Goal: Transaction & Acquisition: Obtain resource

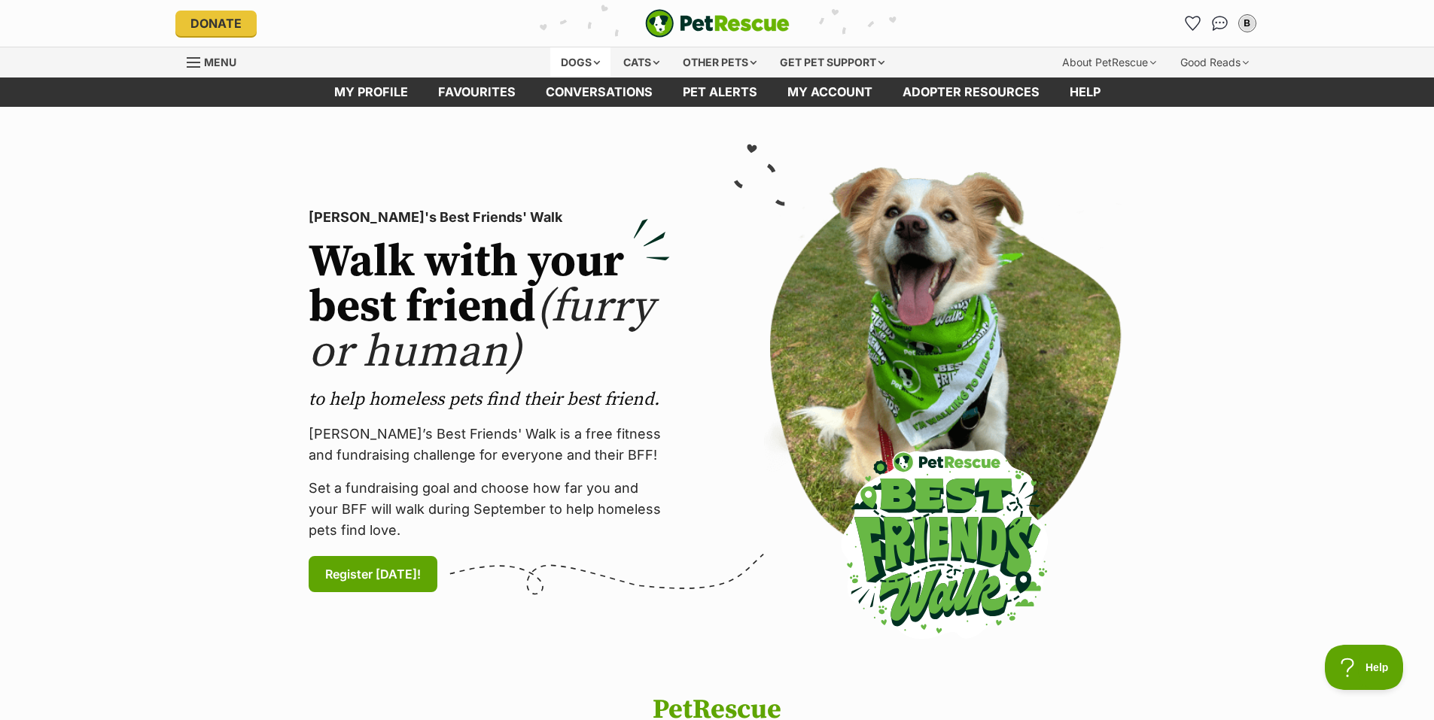
click at [573, 69] on div "Dogs" at bounding box center [580, 62] width 60 height 30
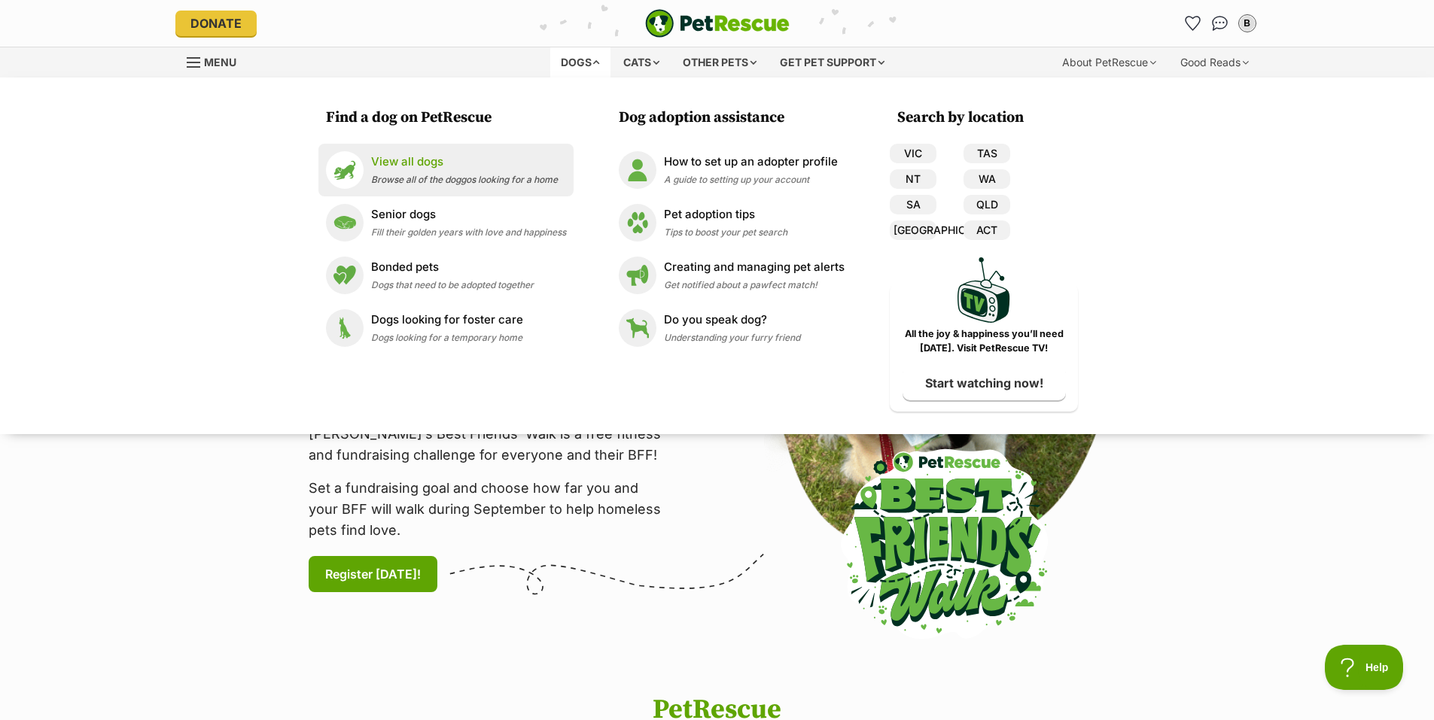
click at [380, 172] on div "View all dogs Browse all of the doggos looking for a home" at bounding box center [464, 170] width 187 height 32
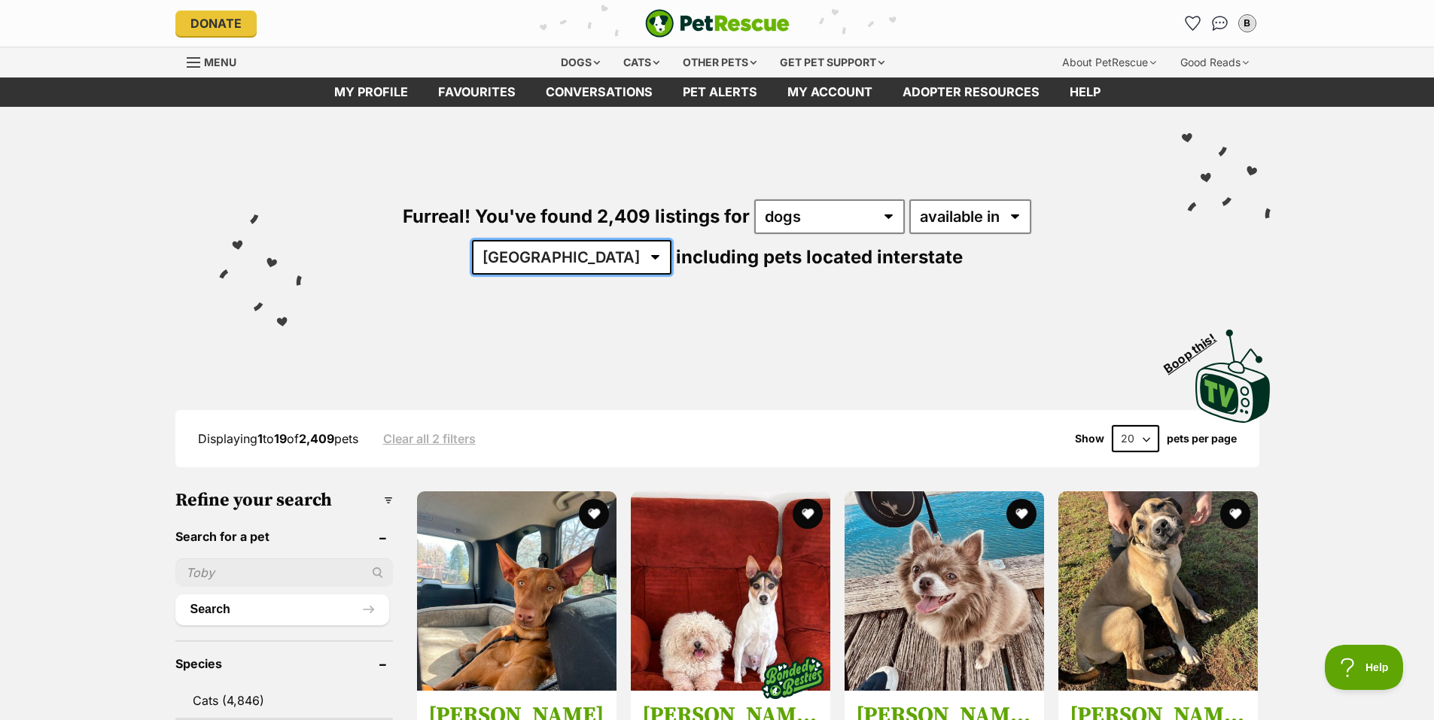
click at [671, 240] on select "Australia ACT NSW NT QLD SA TAS VIC WA" at bounding box center [571, 257] width 199 height 35
select select "VIC"
click at [671, 240] on select "Australia ACT NSW NT QLD SA TAS VIC WA" at bounding box center [571, 257] width 199 height 35
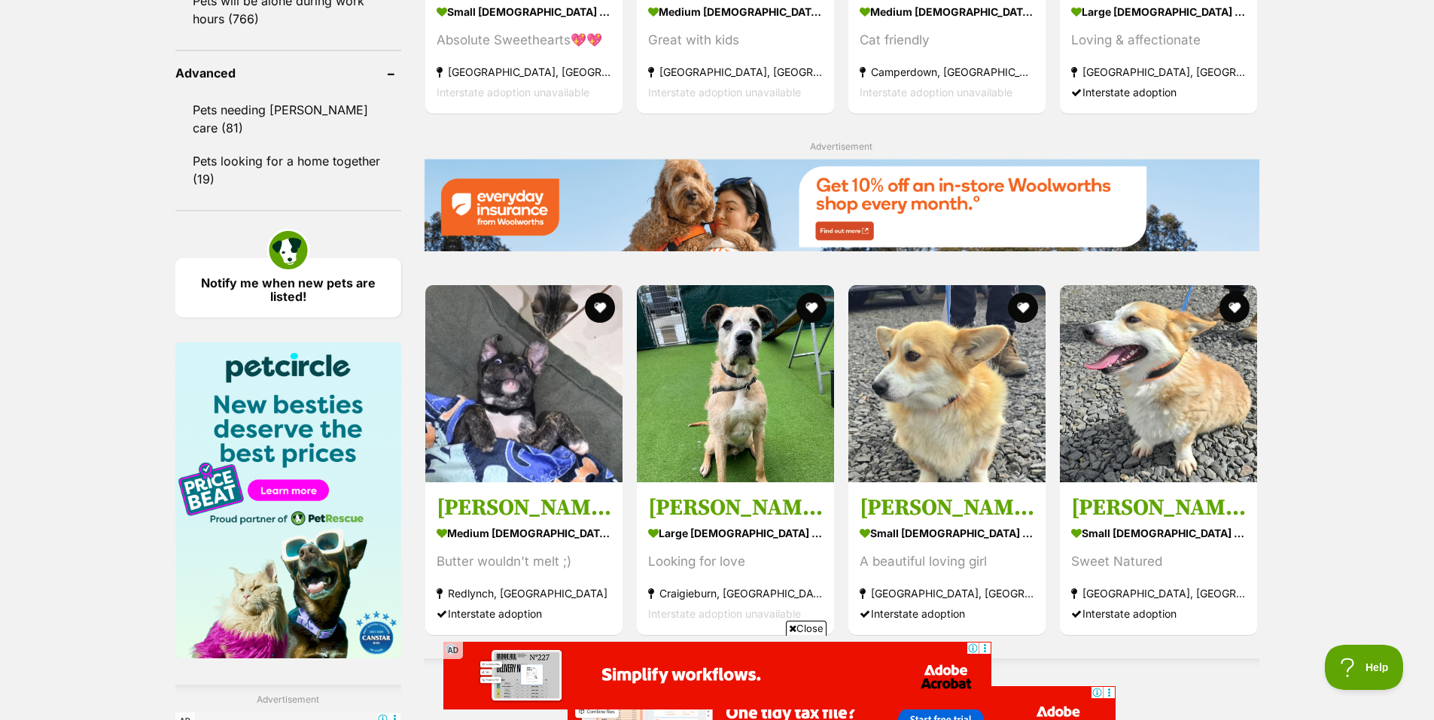
scroll to position [1957, 0]
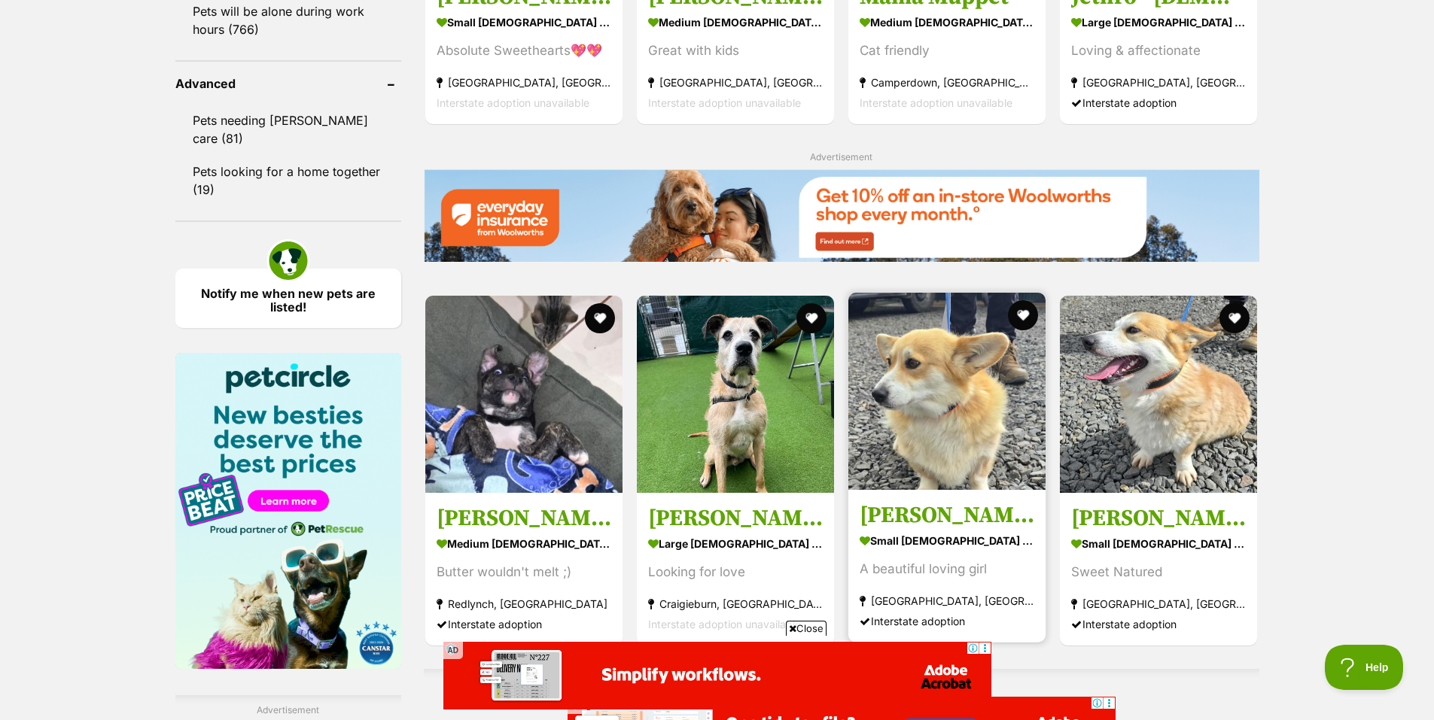
click at [967, 424] on img at bounding box center [946, 391] width 197 height 197
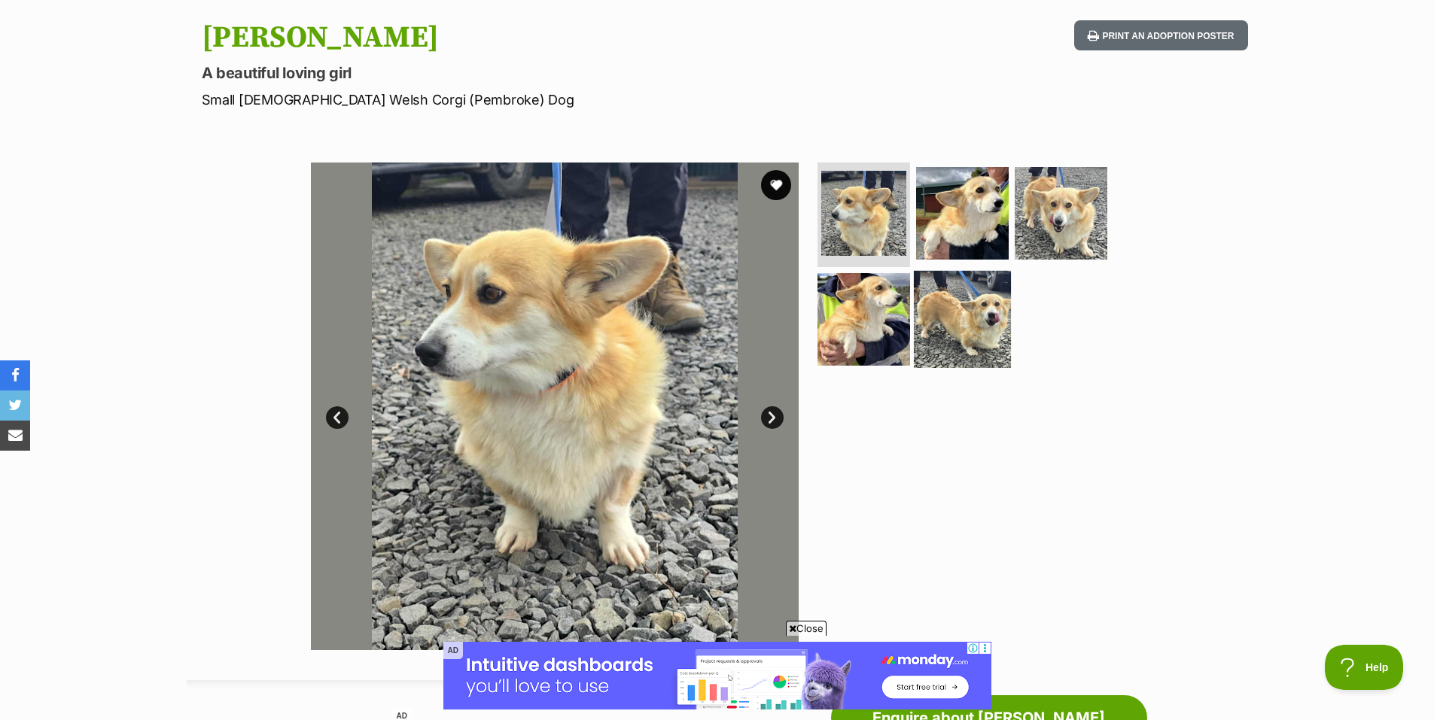
click at [974, 325] on img at bounding box center [962, 319] width 97 height 97
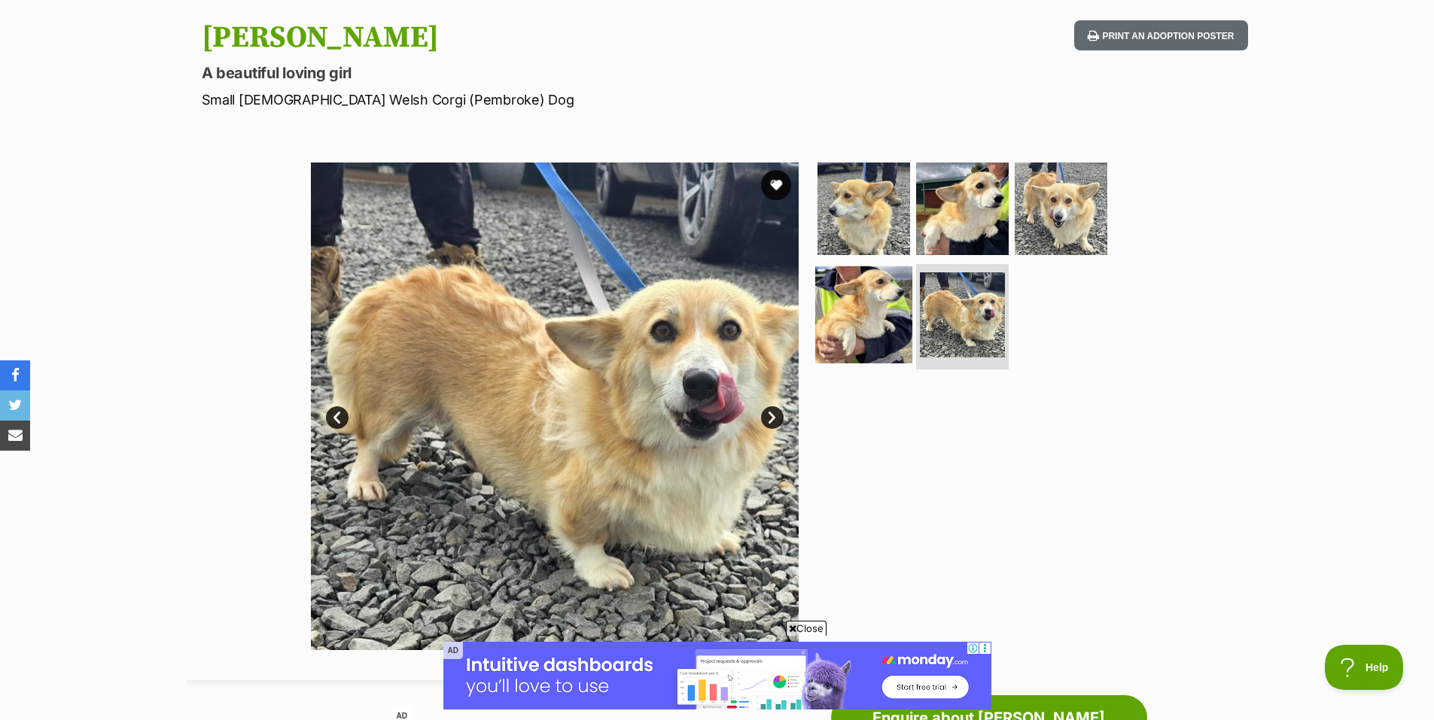
click at [903, 315] on img at bounding box center [863, 314] width 97 height 97
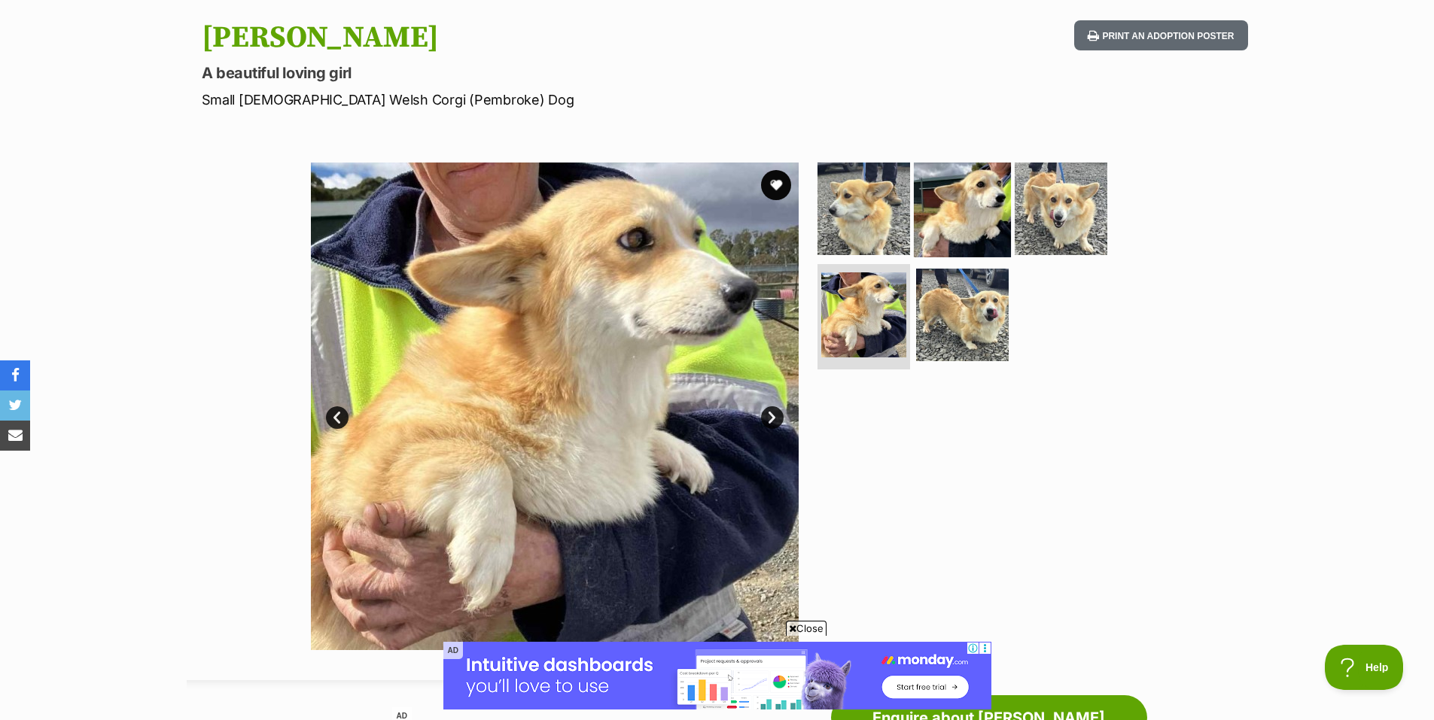
click at [991, 210] on img at bounding box center [962, 208] width 97 height 97
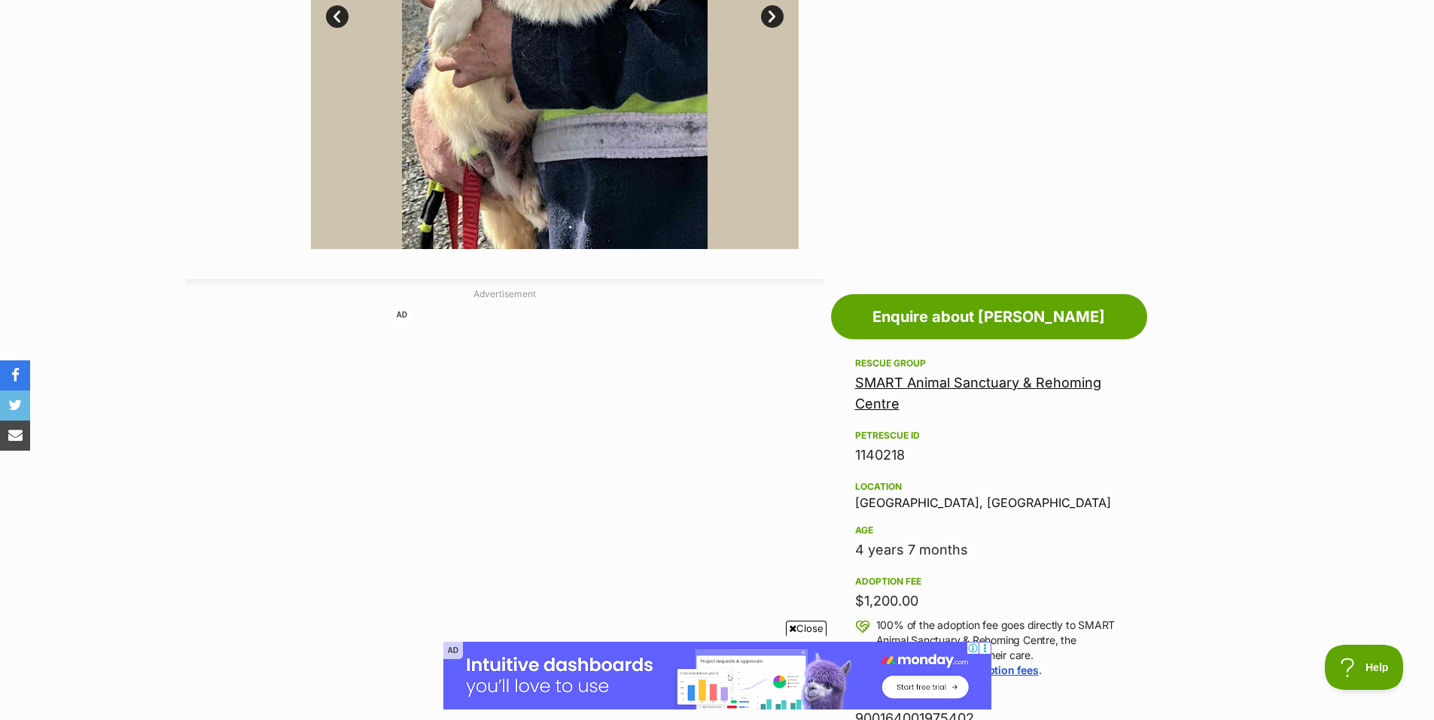
scroll to position [828, 0]
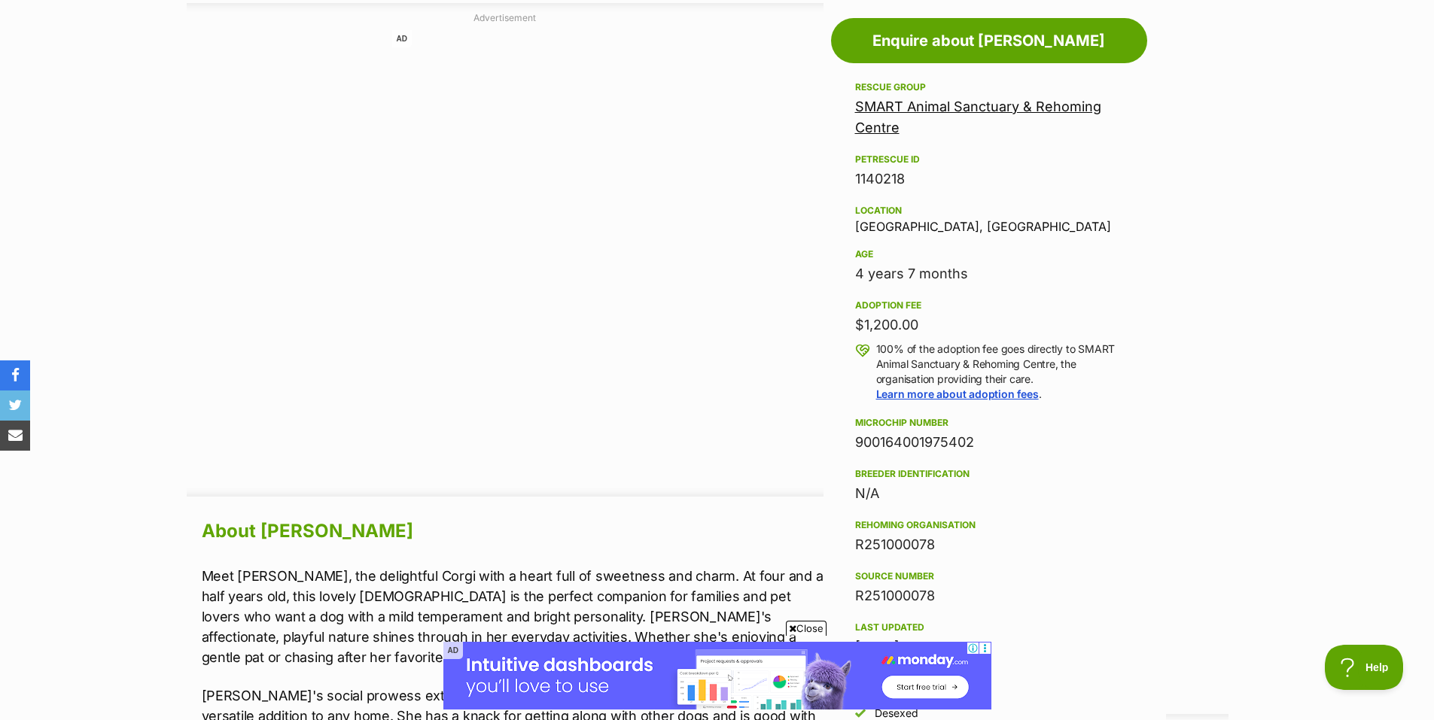
drag, startPoint x: 864, startPoint y: 315, endPoint x: 939, endPoint y: 324, distance: 75.1
click at [939, 324] on div "$1,200.00" at bounding box center [989, 325] width 268 height 21
click at [975, 352] on p "100% of the adoption fee goes directly to SMART Animal Sanctuary & Rehoming Cen…" at bounding box center [999, 372] width 247 height 60
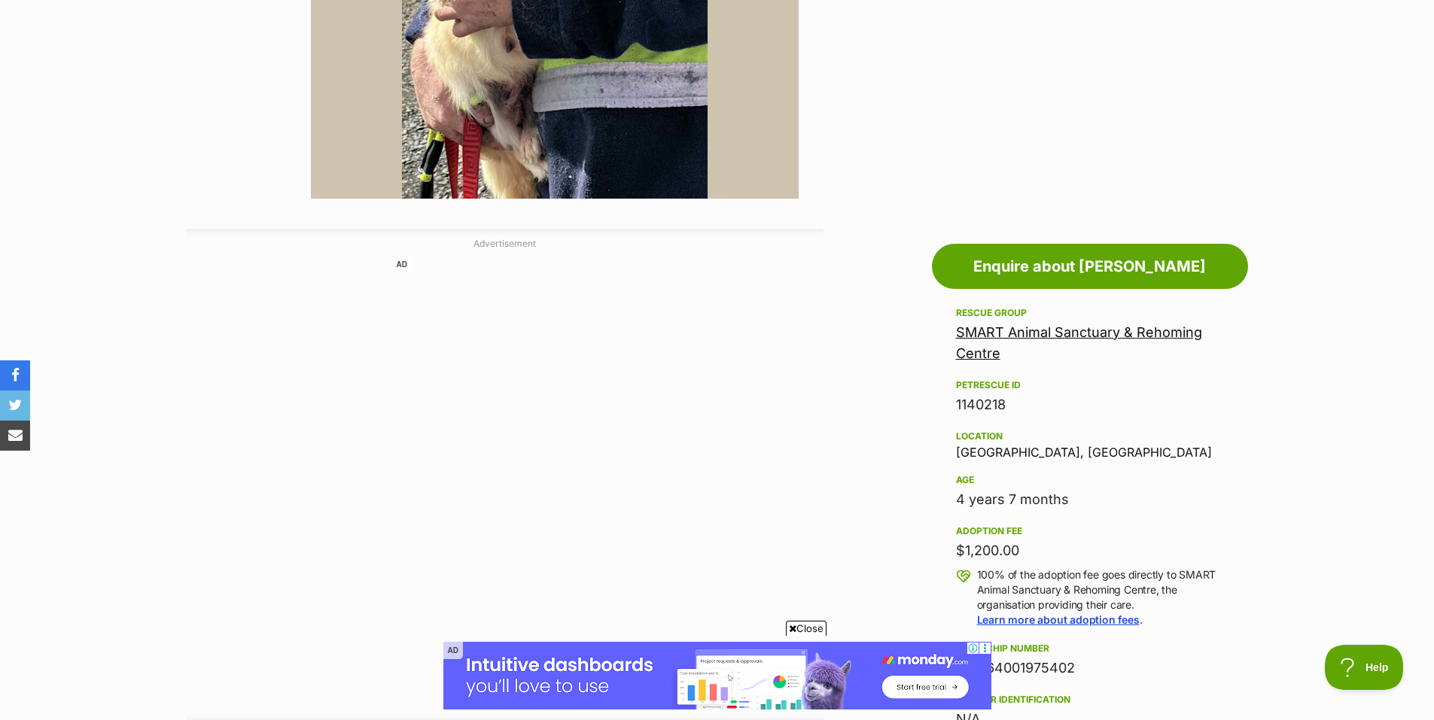
scroll to position [0, 0]
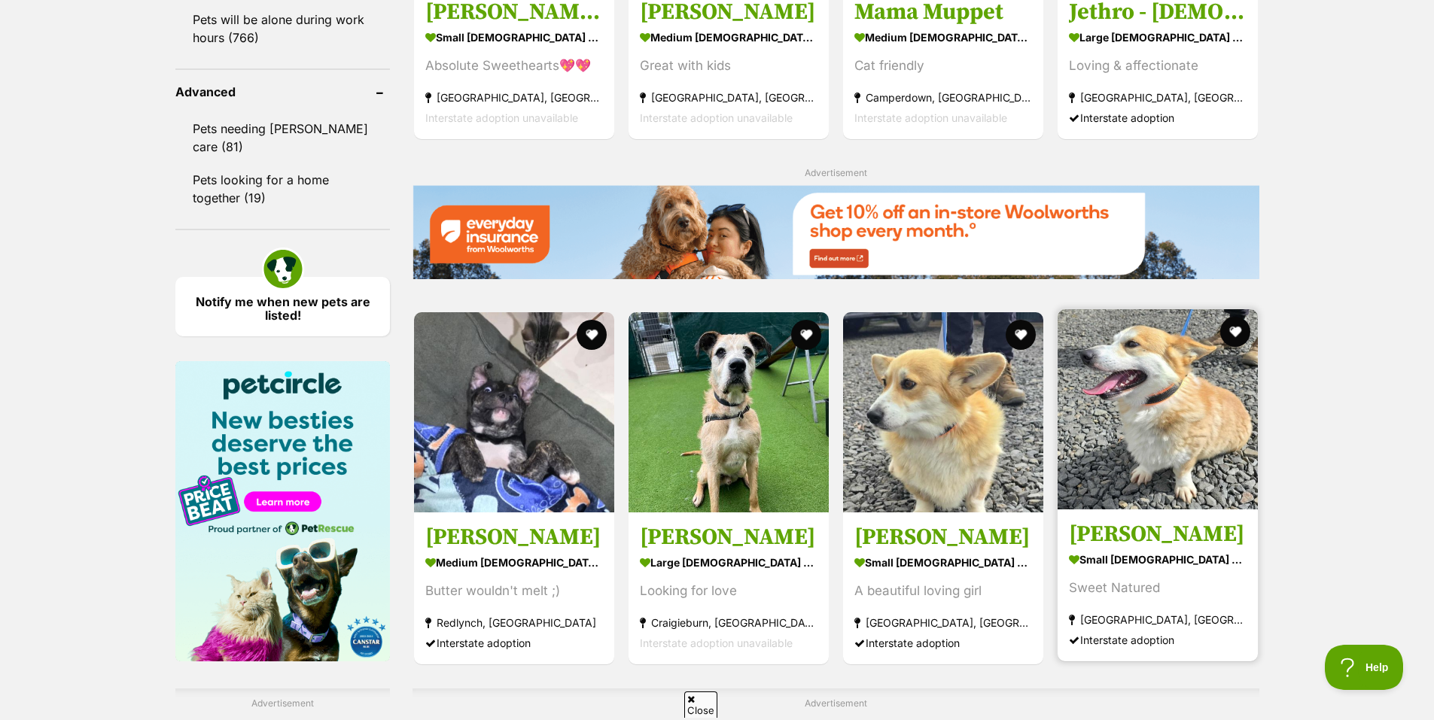
click at [1175, 309] on img at bounding box center [1158, 409] width 200 height 200
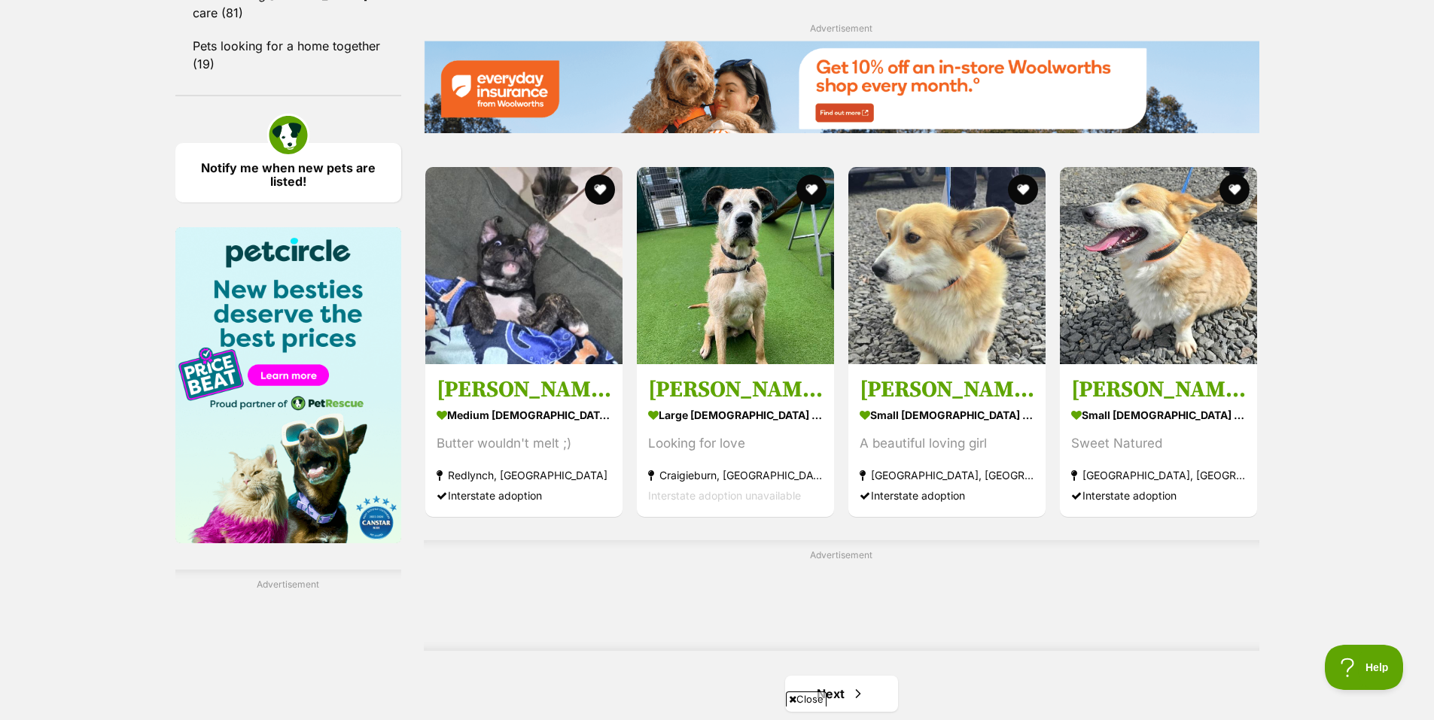
scroll to position [2325, 0]
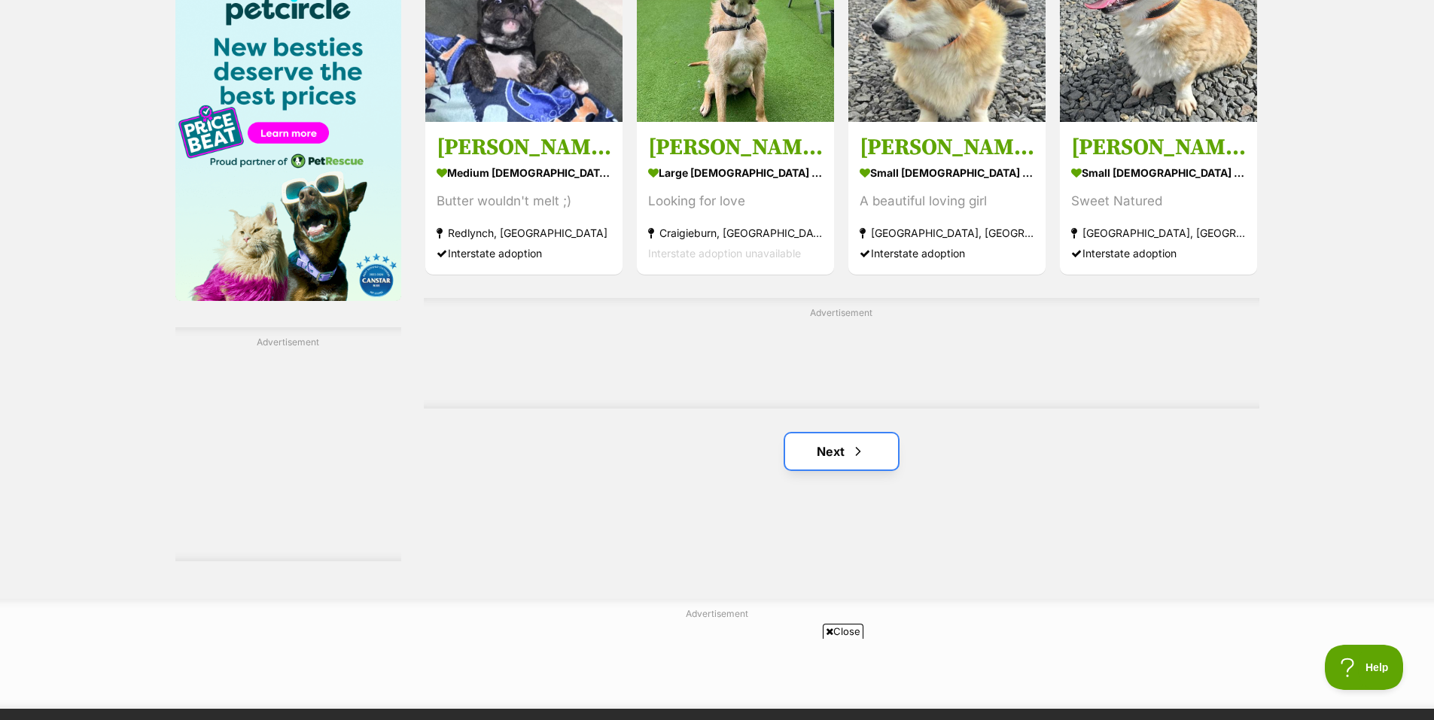
click at [852, 443] on span "Next page" at bounding box center [858, 452] width 15 height 18
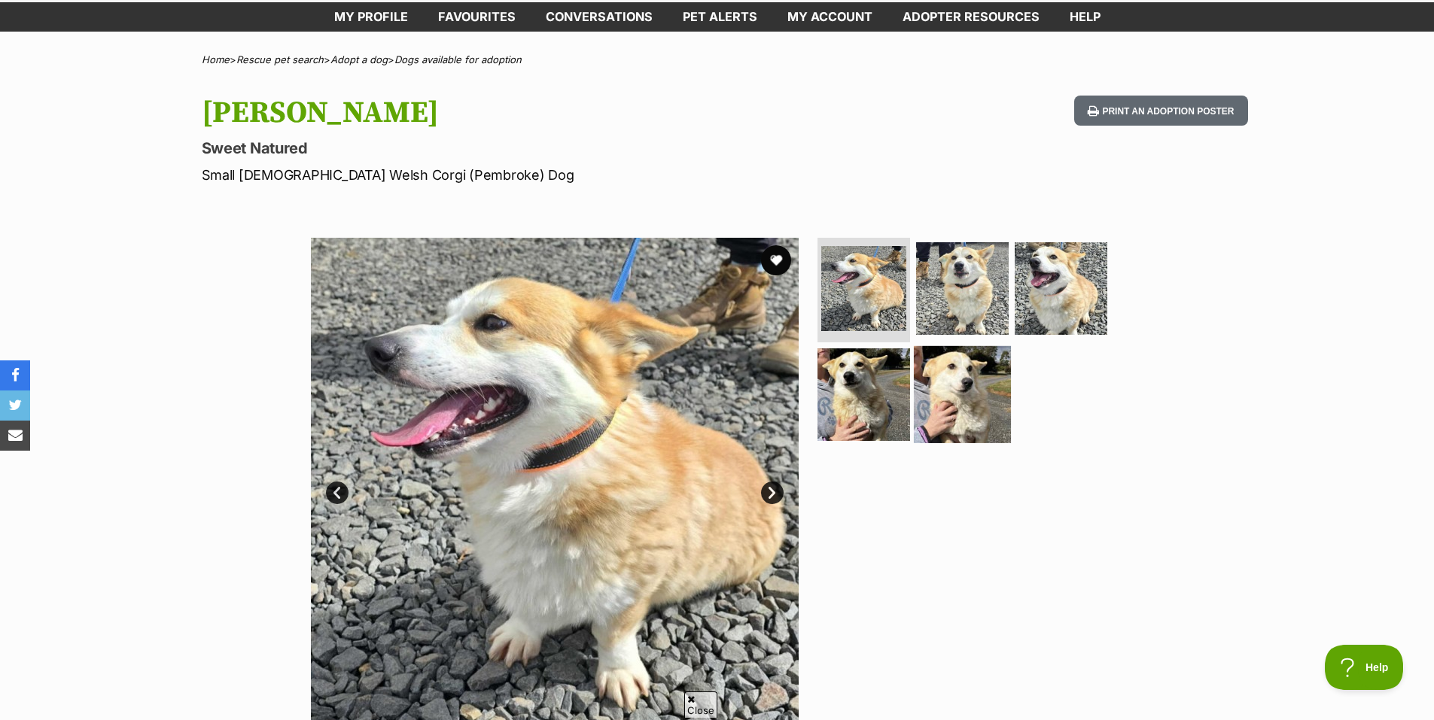
click at [964, 377] on img at bounding box center [962, 394] width 97 height 97
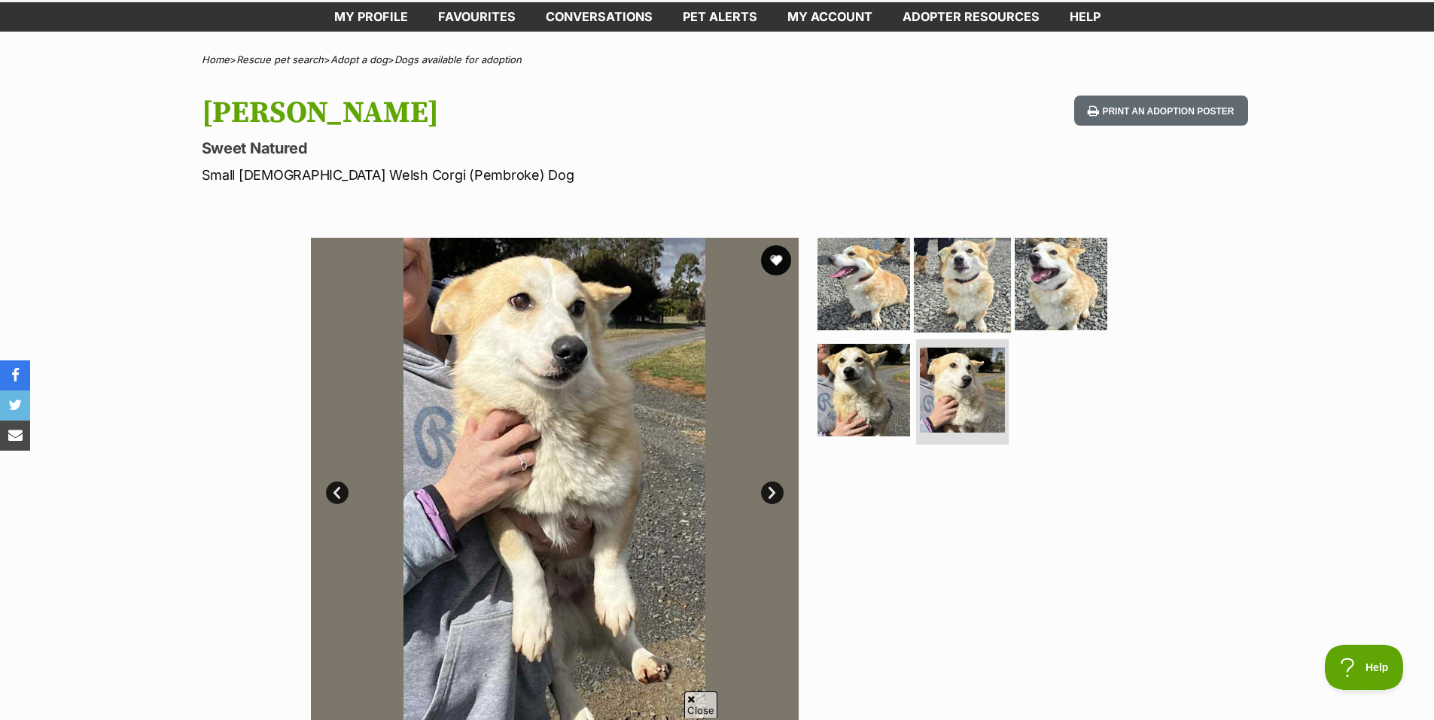
click at [954, 293] on img at bounding box center [962, 283] width 97 height 97
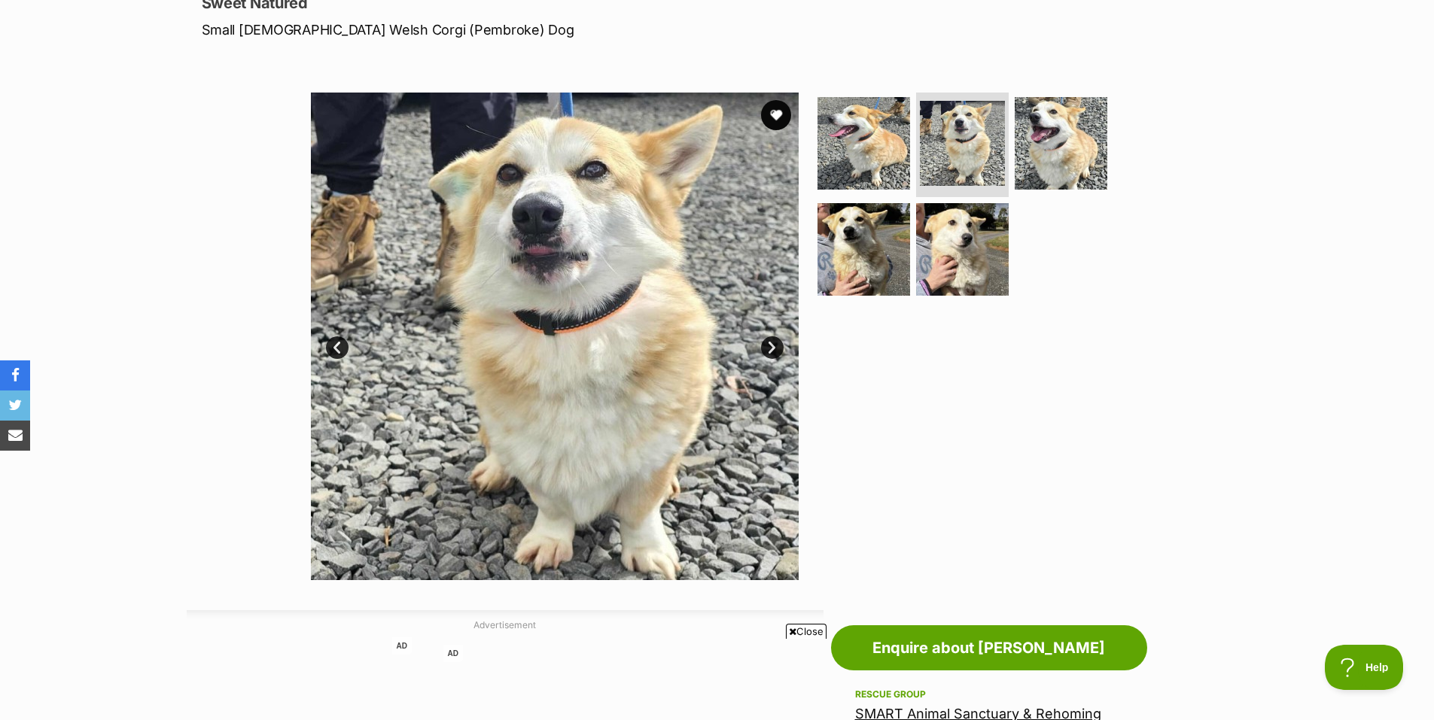
scroll to position [193, 0]
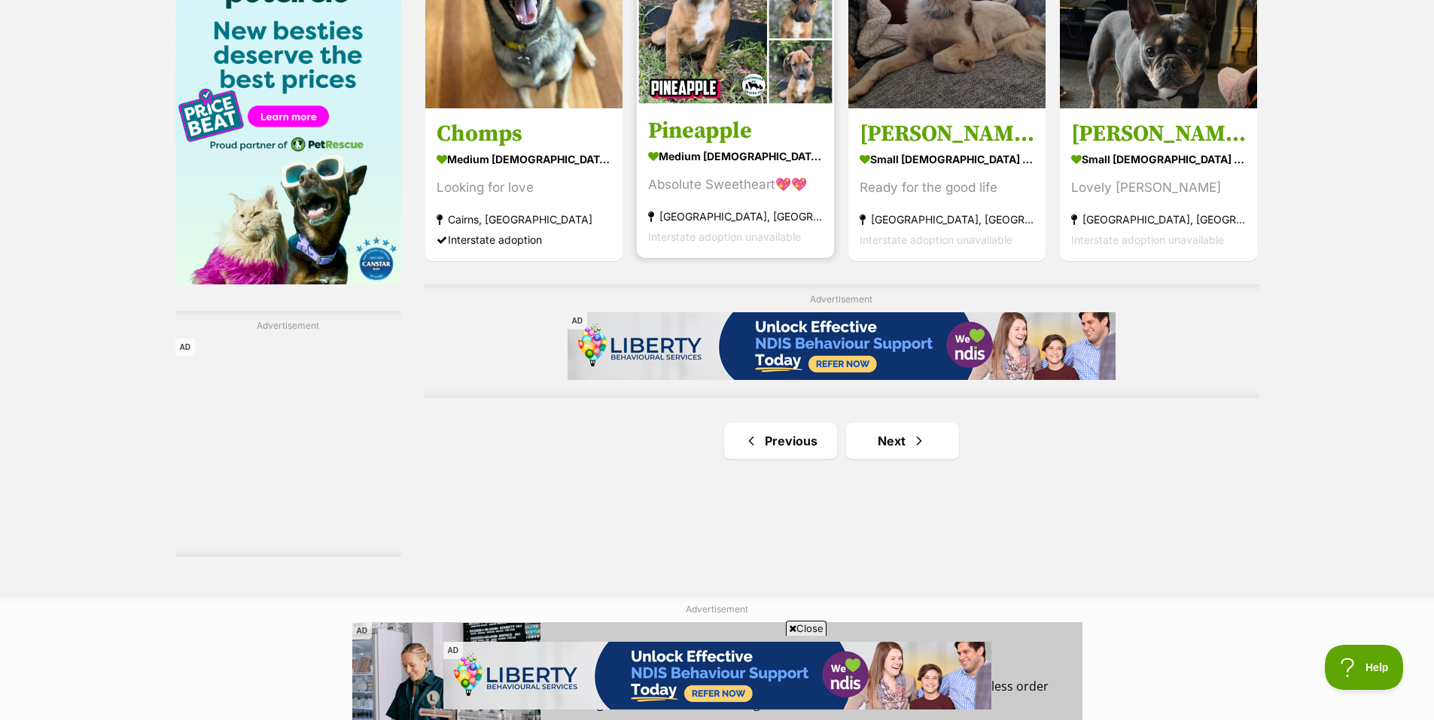
scroll to position [2635, 0]
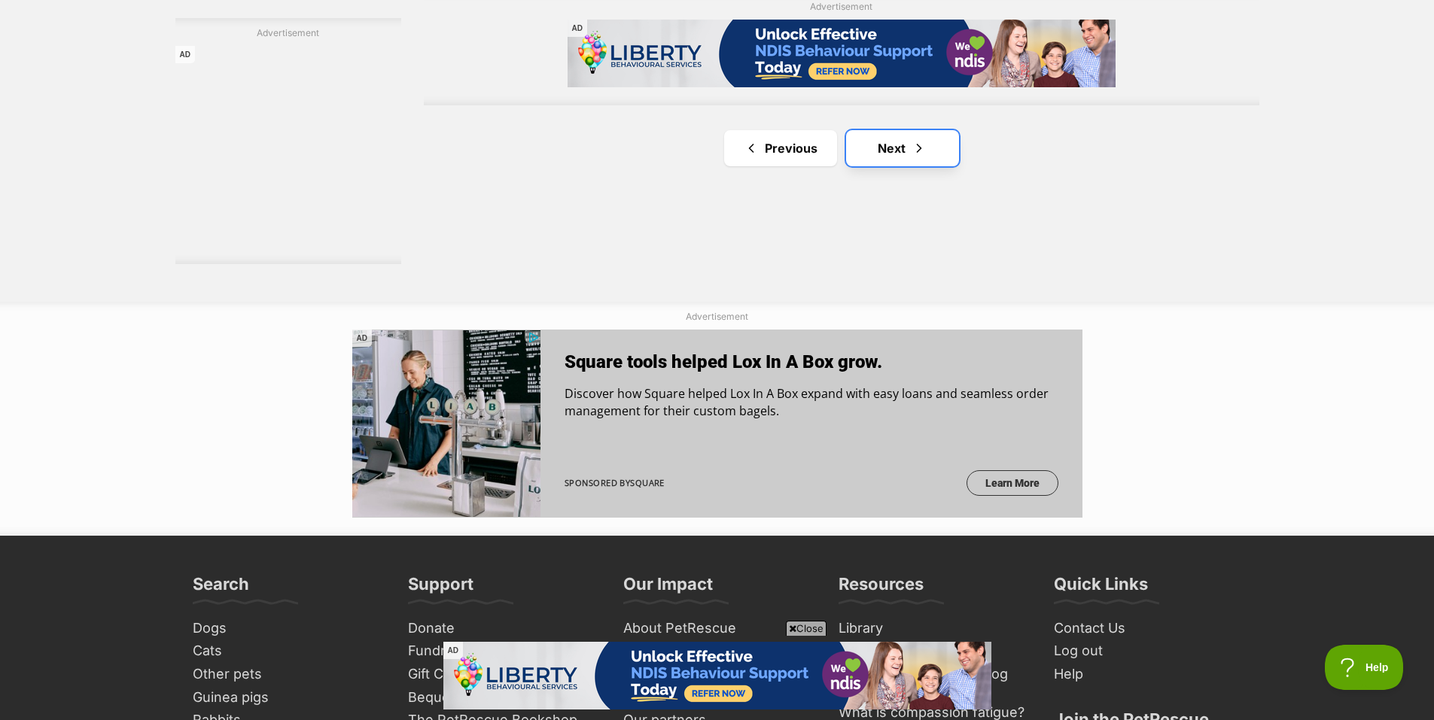
click at [915, 147] on span "Next page" at bounding box center [919, 148] width 15 height 18
